Goal: Information Seeking & Learning: Learn about a topic

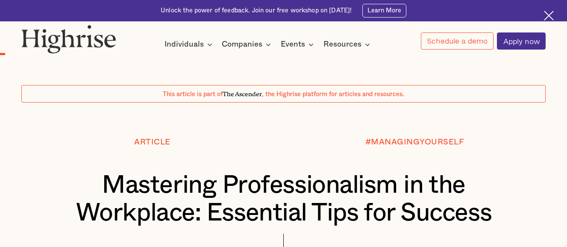
scroll to position [598, 0]
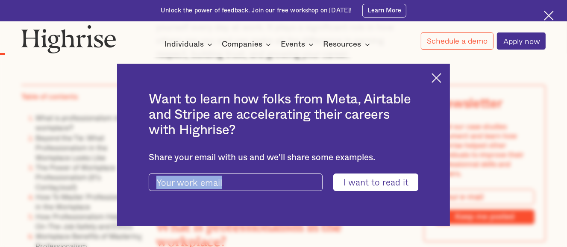
drag, startPoint x: 23, startPoint y: 98, endPoint x: 99, endPoint y: 165, distance: 101.4
click at [441, 74] on img at bounding box center [437, 78] width 10 height 10
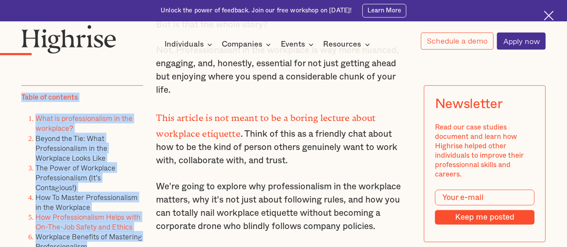
scroll to position [922, 0]
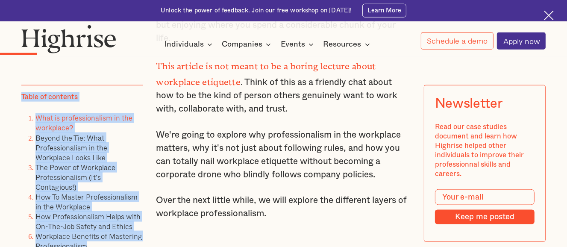
drag, startPoint x: 23, startPoint y: 99, endPoint x: 101, endPoint y: 248, distance: 168.4
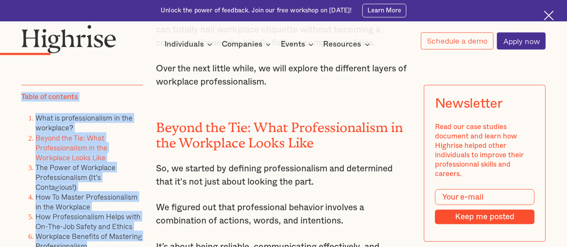
scroll to position [1086, 0]
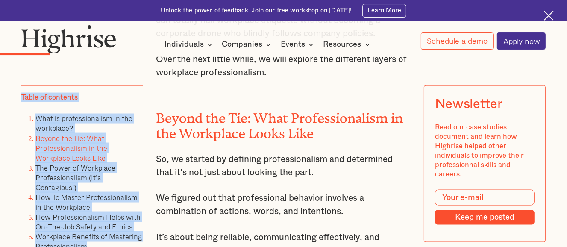
click at [137, 130] on li "What is professionalism in the workplace?" at bounding box center [89, 124] width 108 height 20
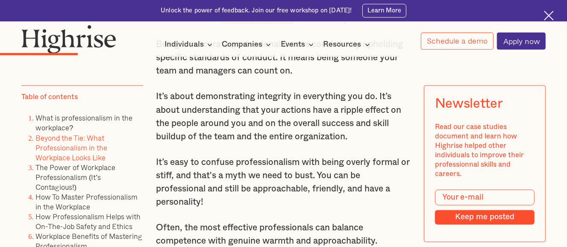
click at [82, 113] on div "Table of contents What is professionalism in the workplace? Beyond the Tie: Wha…" at bounding box center [82, 191] width 122 height 213
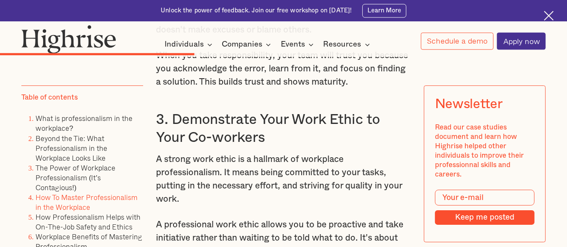
scroll to position [3180, 0]
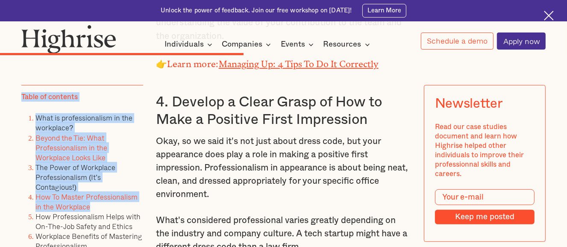
drag, startPoint x: 22, startPoint y: 98, endPoint x: 106, endPoint y: 151, distance: 98.9
click at [94, 205] on div "Table of contents What is professionalism in the workplace? Beyond the Tie: Wha…" at bounding box center [82, 191] width 122 height 213
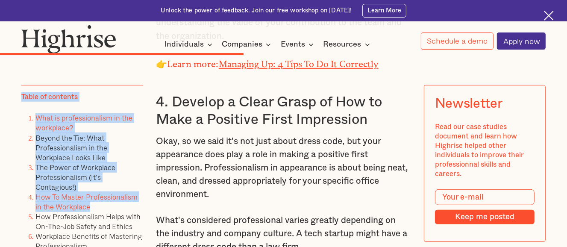
click at [97, 121] on link "What is professionalism in the workplace?" at bounding box center [83, 123] width 97 height 21
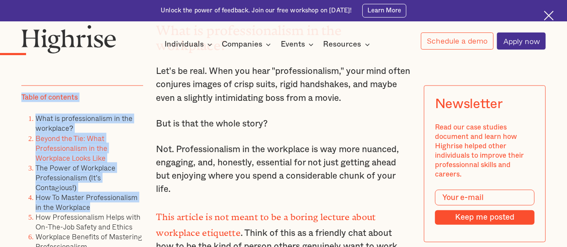
scroll to position [790, 0]
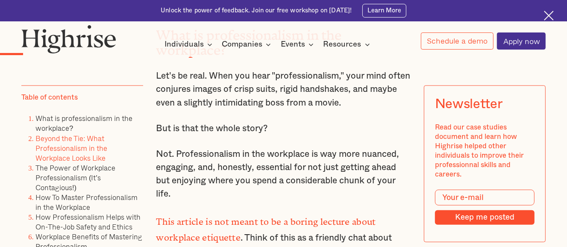
click at [129, 105] on div "Table of contents What is professionalism in the workplace? Beyond the Tie: Wha…" at bounding box center [82, 191] width 122 height 213
click at [66, 99] on div "Table of contents" at bounding box center [49, 97] width 56 height 9
click at [39, 119] on link "What is professionalism in the workplace?" at bounding box center [83, 123] width 97 height 21
click at [93, 121] on link "What is professionalism in the workplace?" at bounding box center [83, 123] width 97 height 21
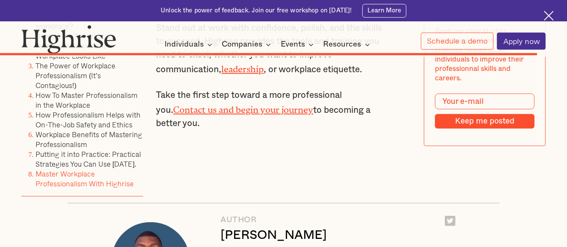
scroll to position [6364, 0]
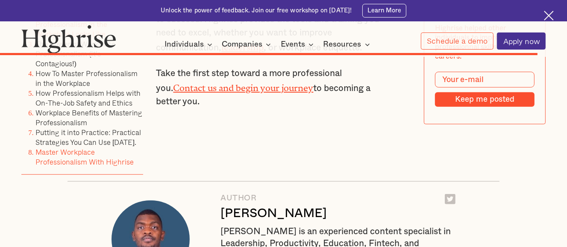
click at [36, 39] on link "Beyond the Tie: What Professionalism in the Workplace Looks Like" at bounding box center [71, 24] width 72 height 30
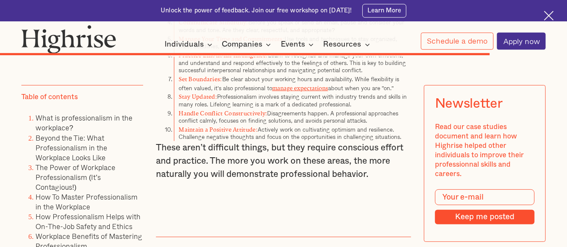
scroll to position [5838, 0]
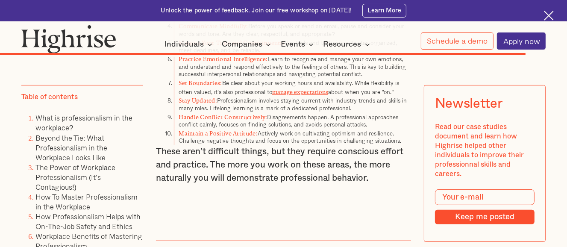
scroll to position [6364, 0]
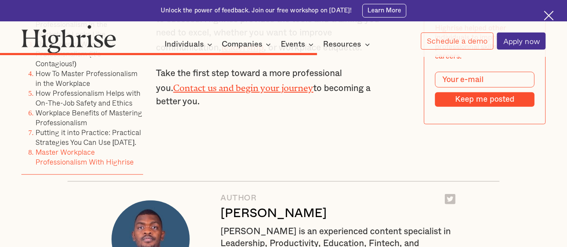
scroll to position [3180, 0]
